Goal: Task Accomplishment & Management: Manage account settings

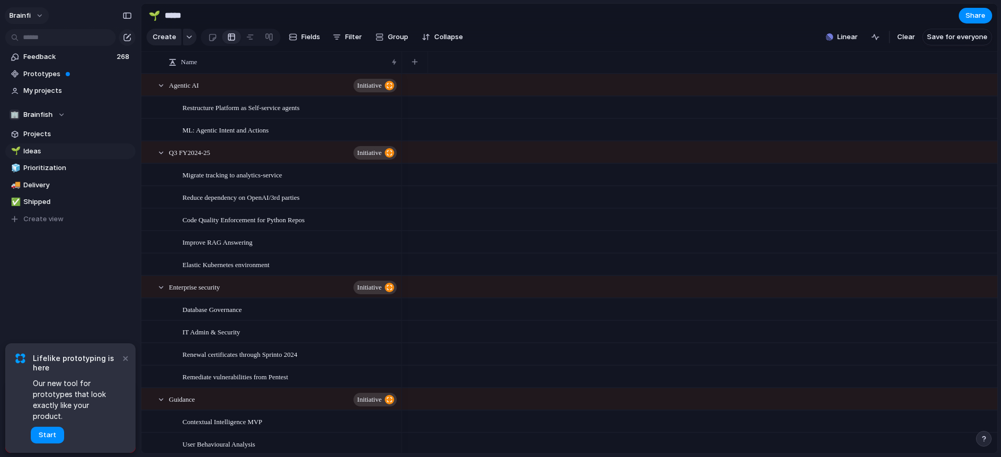
click at [33, 16] on button "brainfi" at bounding box center [27, 15] width 44 height 17
click at [46, 41] on span "Settings" at bounding box center [38, 39] width 29 height 10
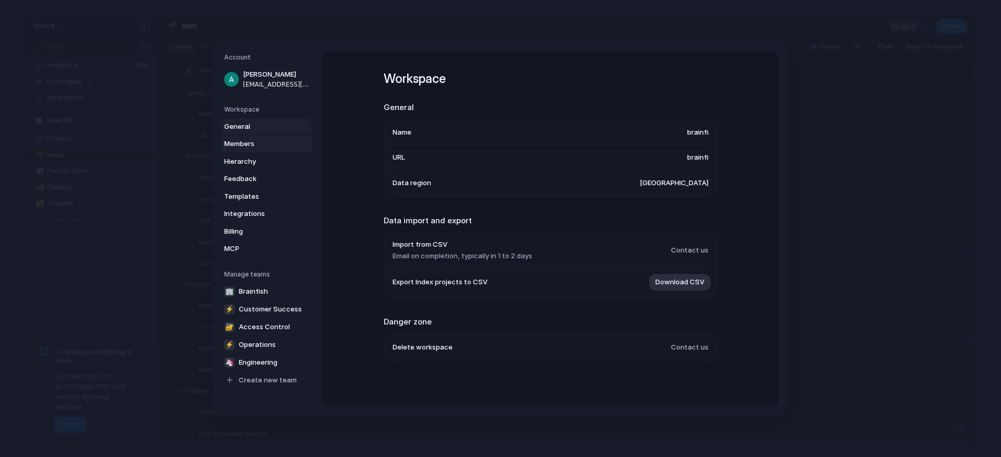
click at [266, 144] on span "Members" at bounding box center [257, 144] width 67 height 10
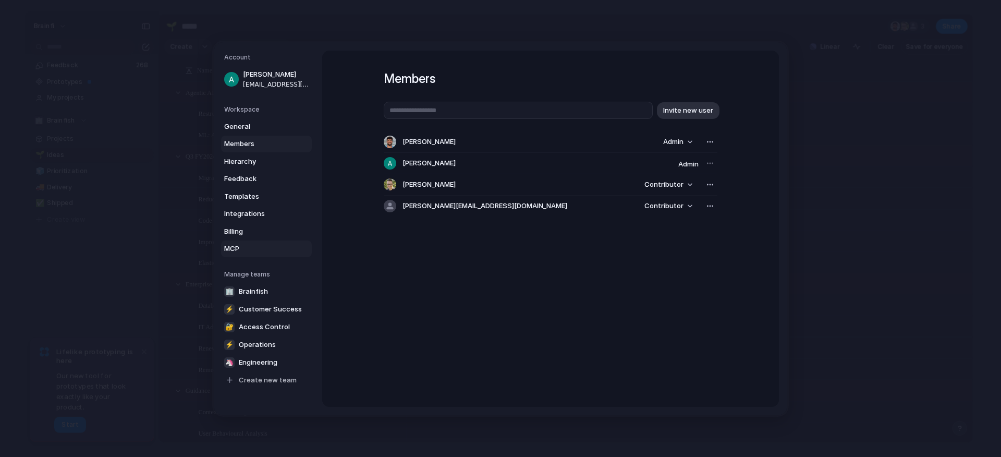
click at [251, 247] on span "MCP" at bounding box center [257, 249] width 67 height 10
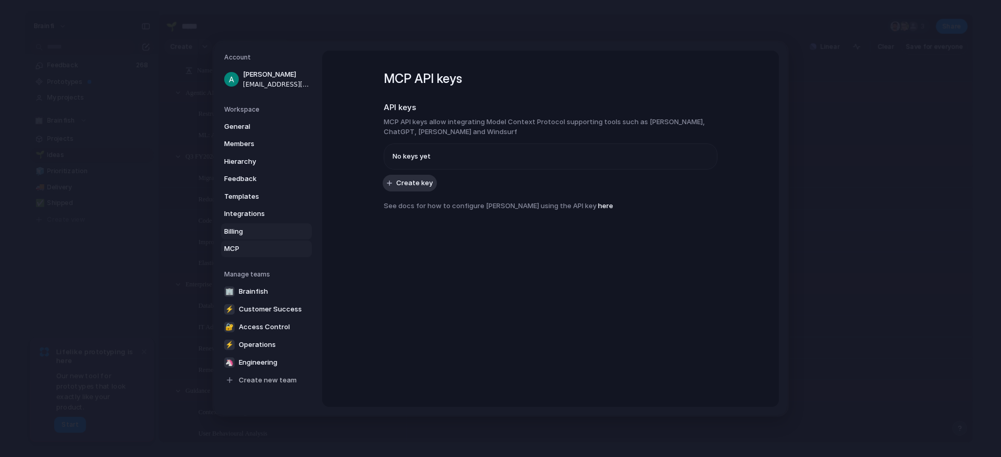
click at [260, 233] on span "Billing" at bounding box center [257, 231] width 67 height 10
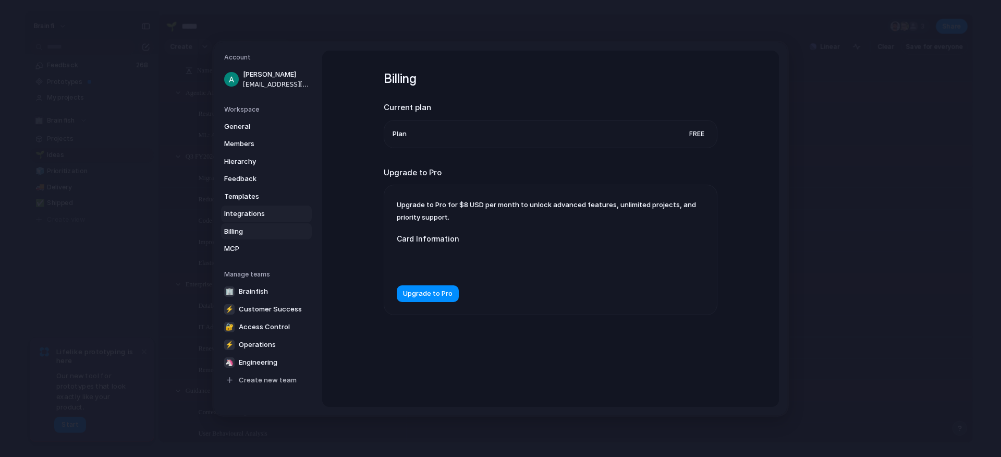
click at [267, 213] on span "Integrations" at bounding box center [257, 214] width 67 height 10
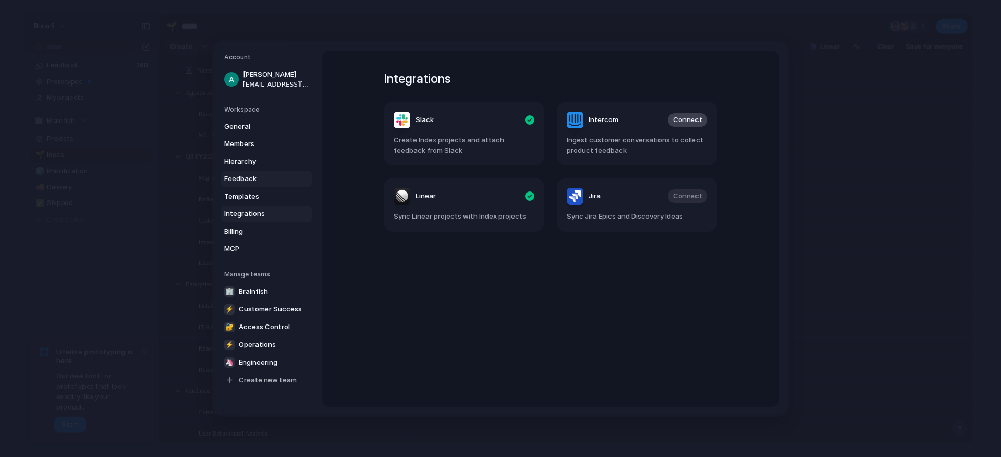
click at [266, 185] on link "Feedback" at bounding box center [266, 179] width 91 height 17
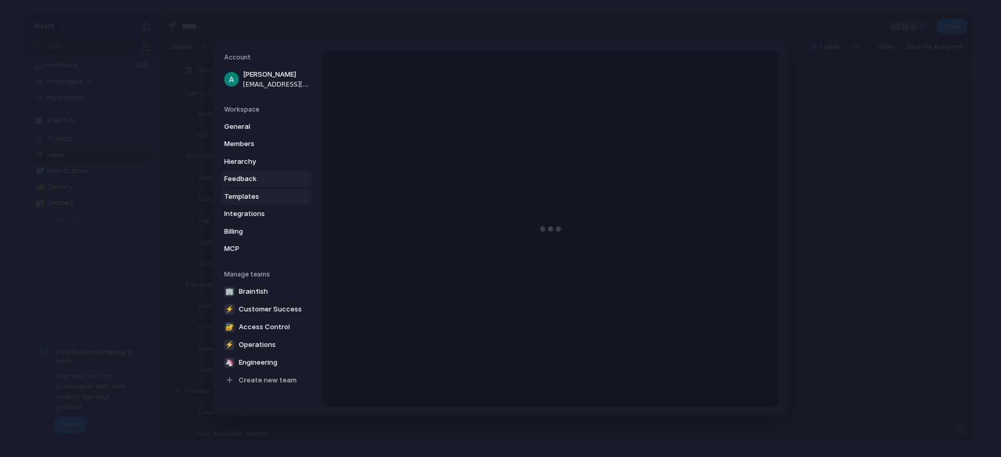
click at [261, 196] on span "Templates" at bounding box center [257, 196] width 67 height 10
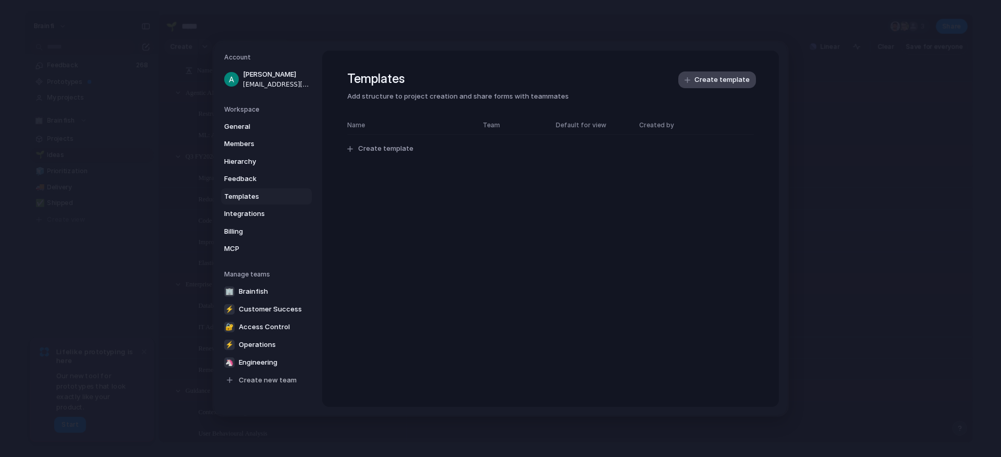
click at [714, 77] on span "Create template" at bounding box center [722, 80] width 55 height 10
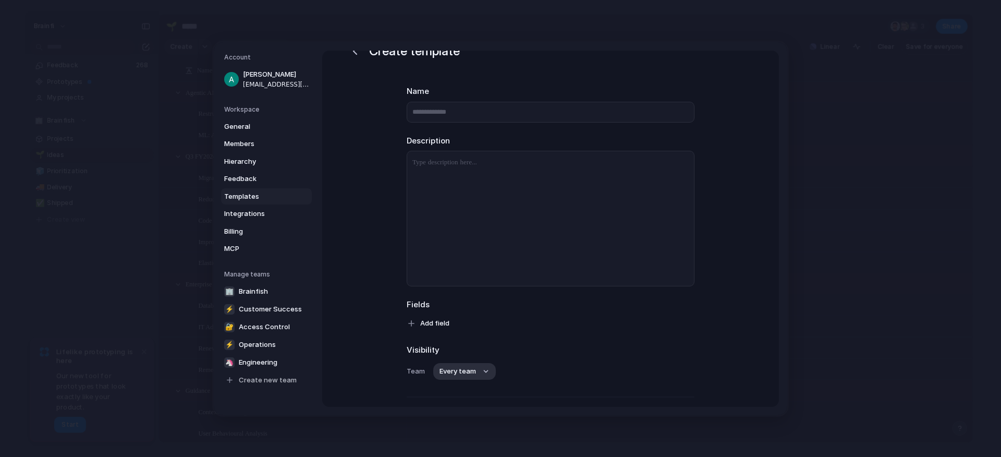
scroll to position [30, 0]
click at [502, 178] on div at bounding box center [550, 216] width 287 height 135
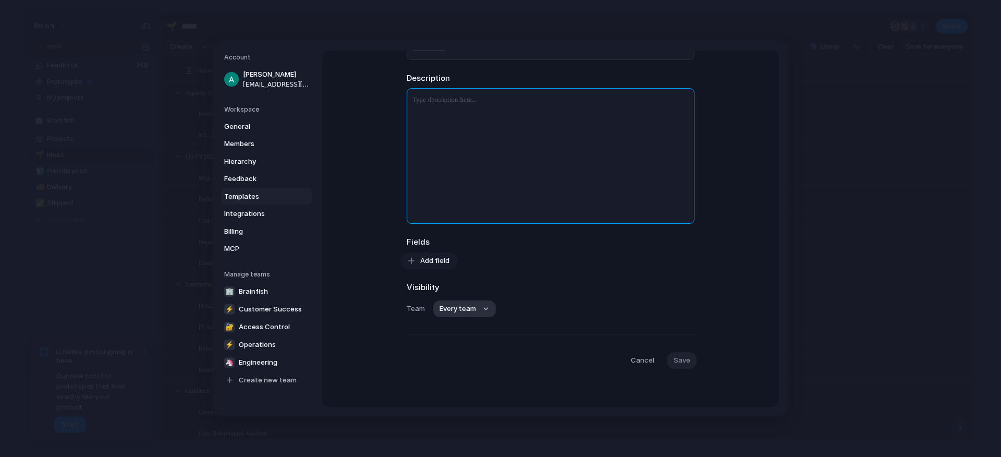
scroll to position [0, 0]
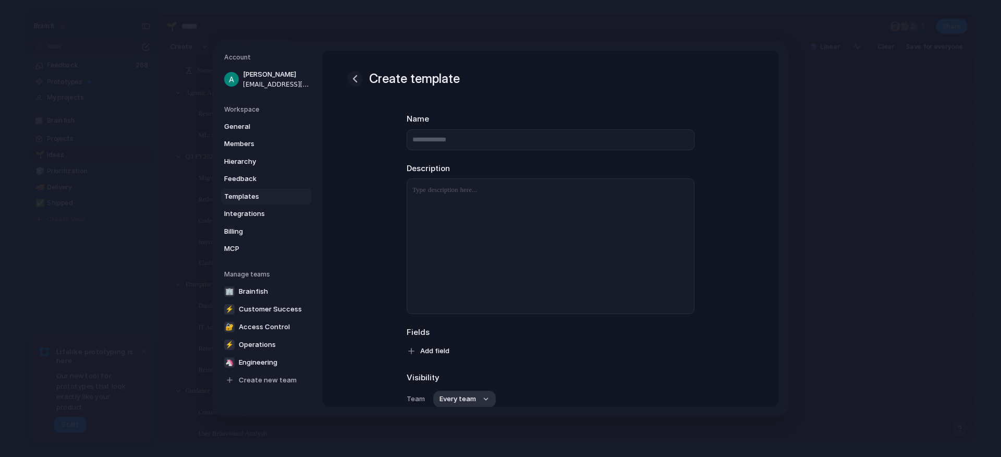
click at [359, 81] on div "button" at bounding box center [355, 78] width 13 height 13
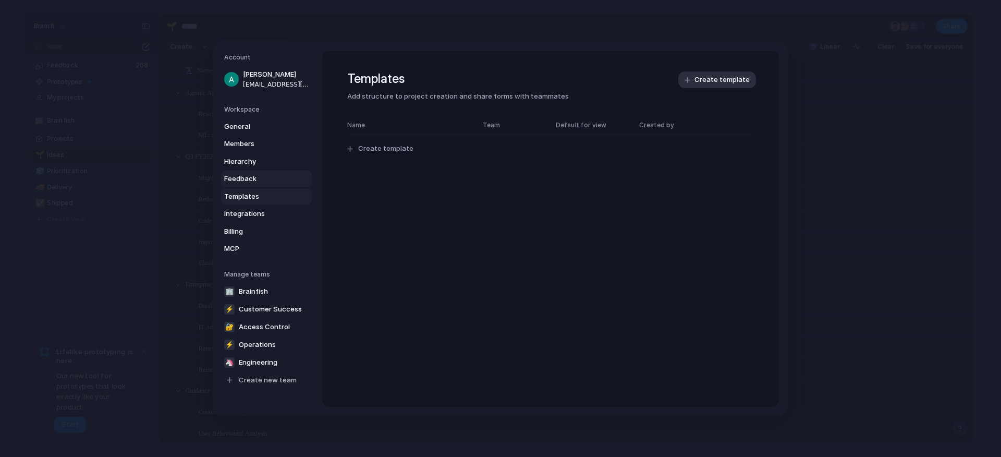
click at [246, 174] on span "Feedback" at bounding box center [257, 179] width 67 height 10
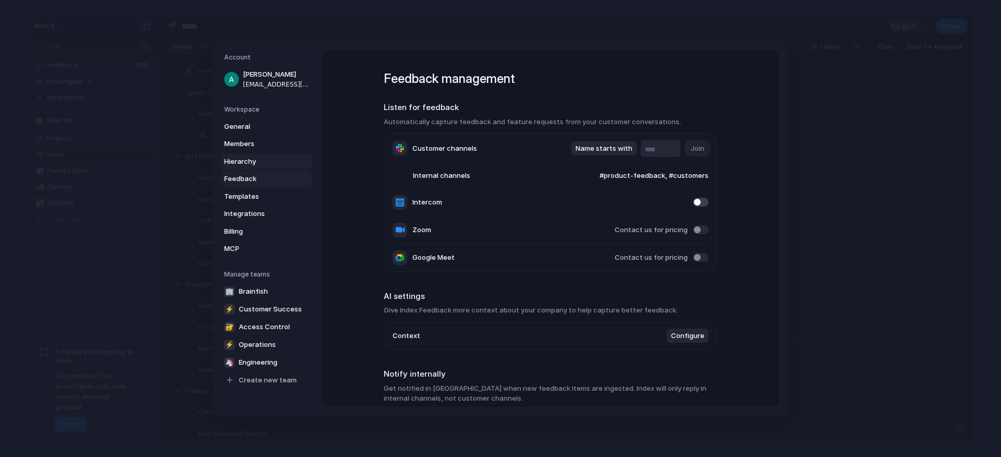
click at [263, 164] on span "Hierarchy" at bounding box center [257, 161] width 67 height 10
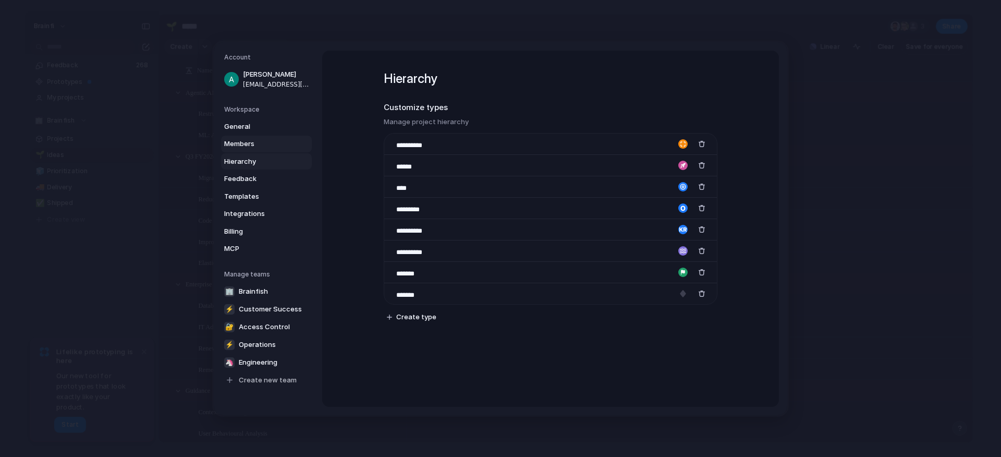
click at [263, 142] on span "Members" at bounding box center [257, 144] width 67 height 10
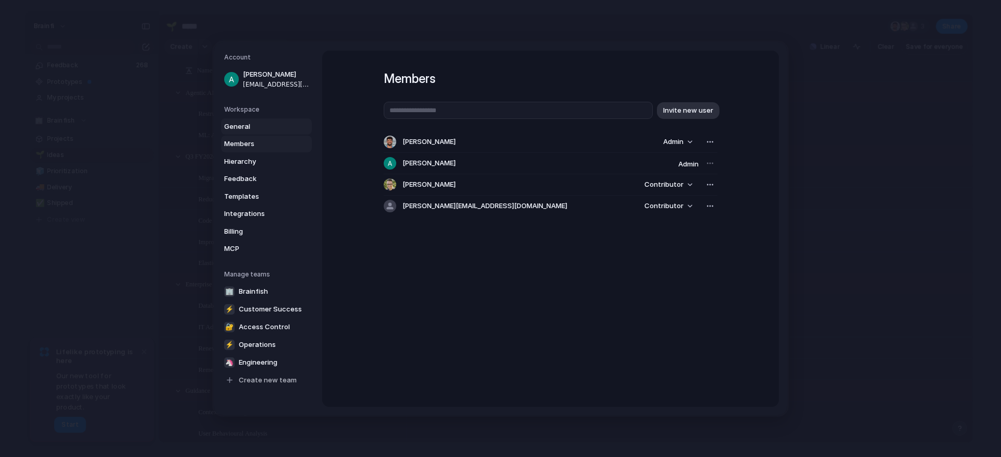
click at [260, 122] on span "General" at bounding box center [257, 126] width 67 height 10
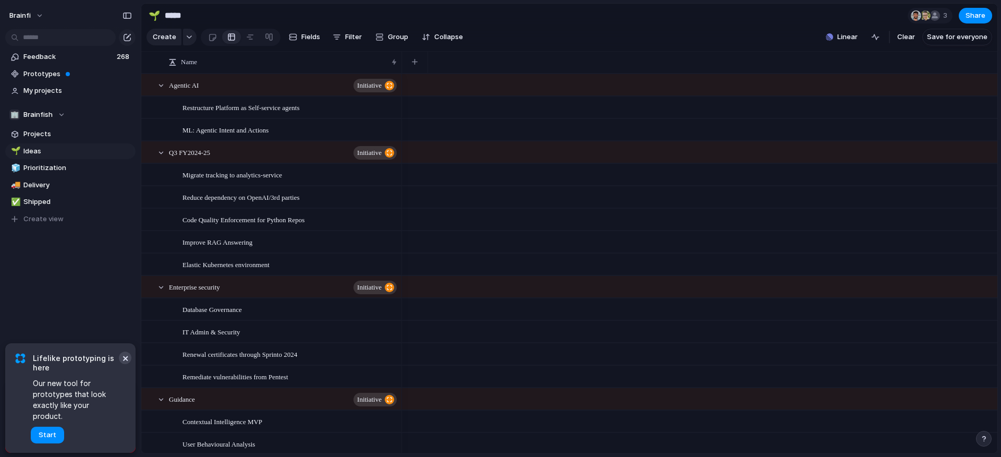
click at [128, 364] on button "×" at bounding box center [125, 357] width 13 height 13
